Goal: Information Seeking & Learning: Learn about a topic

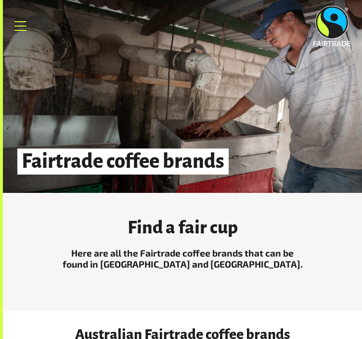
click at [25, 19] on link "Menu" at bounding box center [21, 26] width 24 height 24
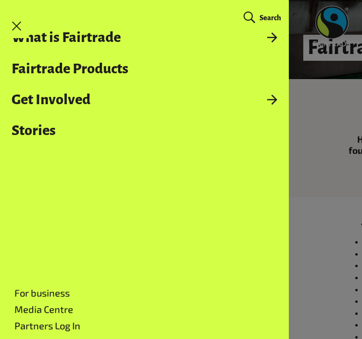
scroll to position [114, 0]
click at [81, 65] on link "Fairtrade Products" at bounding box center [144, 68] width 289 height 15
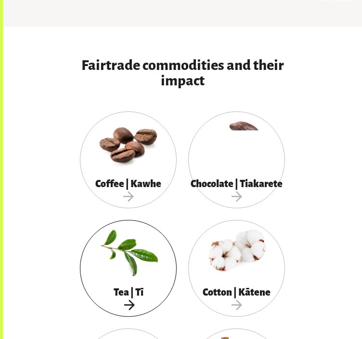
scroll to position [306, 0]
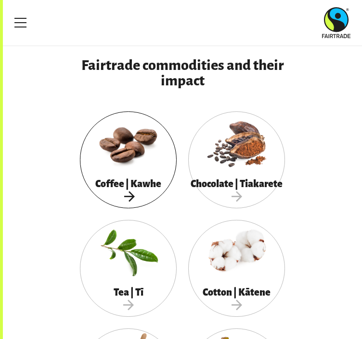
click at [144, 149] on div at bounding box center [128, 142] width 97 height 63
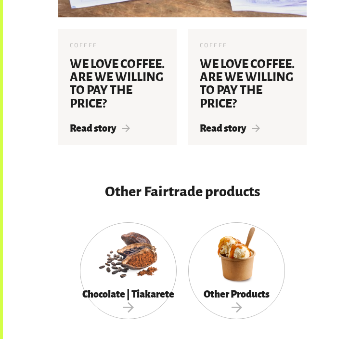
scroll to position [2658, 0]
